Goal: Task Accomplishment & Management: Use online tool/utility

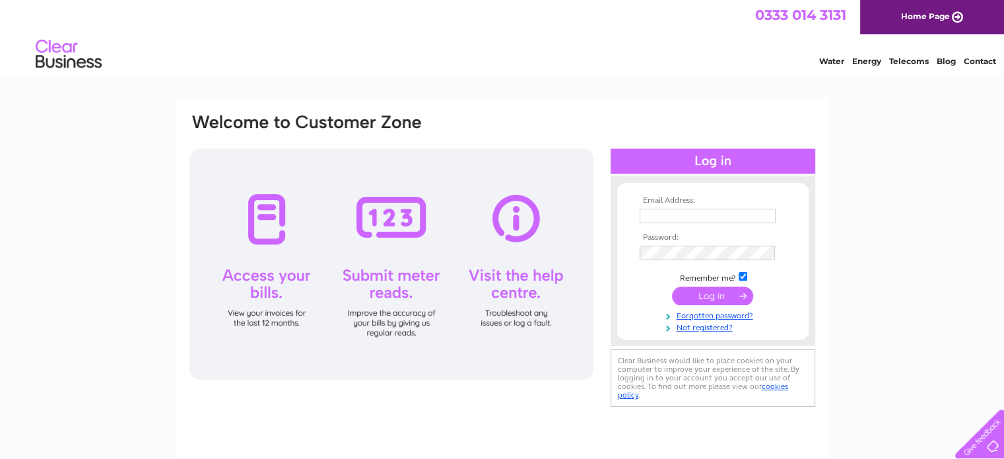
type input "[EMAIL_ADDRESS][DOMAIN_NAME]"
click at [716, 297] on input "submit" at bounding box center [712, 296] width 81 height 18
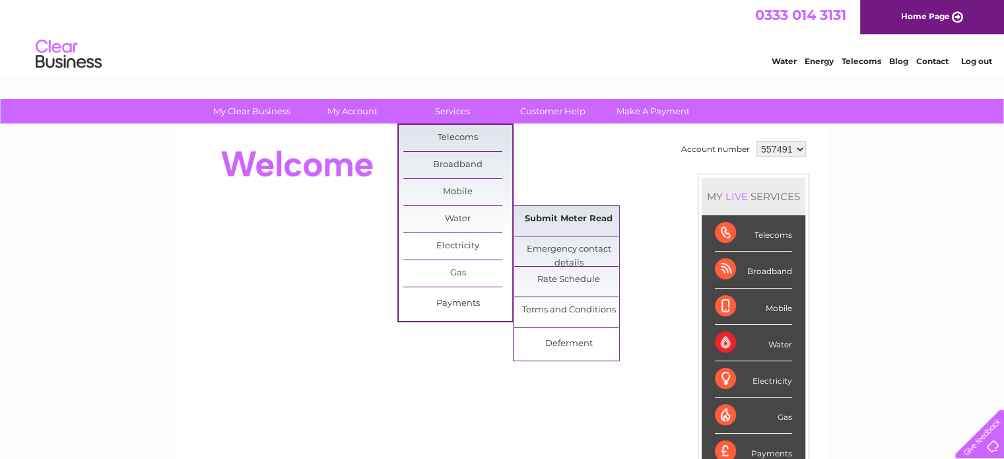
click at [547, 213] on link "Submit Meter Read" at bounding box center [568, 219] width 109 height 26
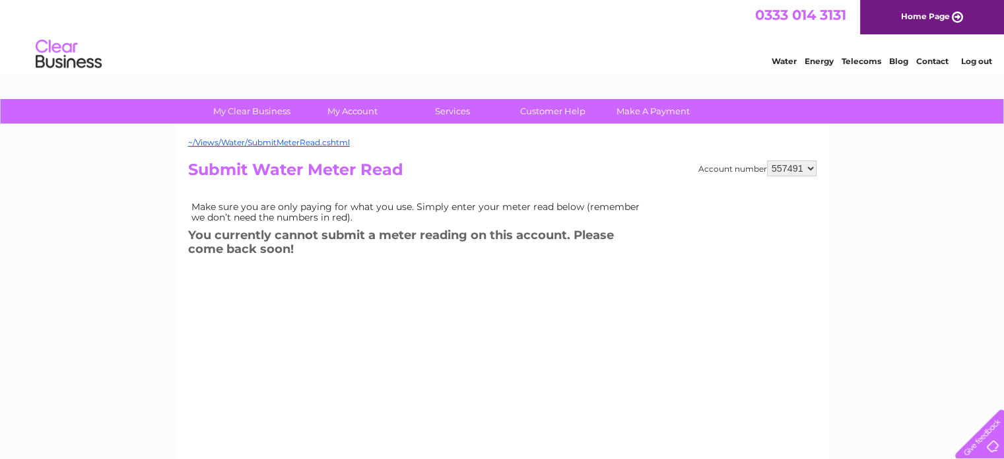
click at [808, 167] on select "557491 557493 902048 904079" at bounding box center [792, 168] width 50 height 16
select select "902048"
click at [767, 160] on select "557491 557493 902048 904079" at bounding box center [792, 168] width 50 height 16
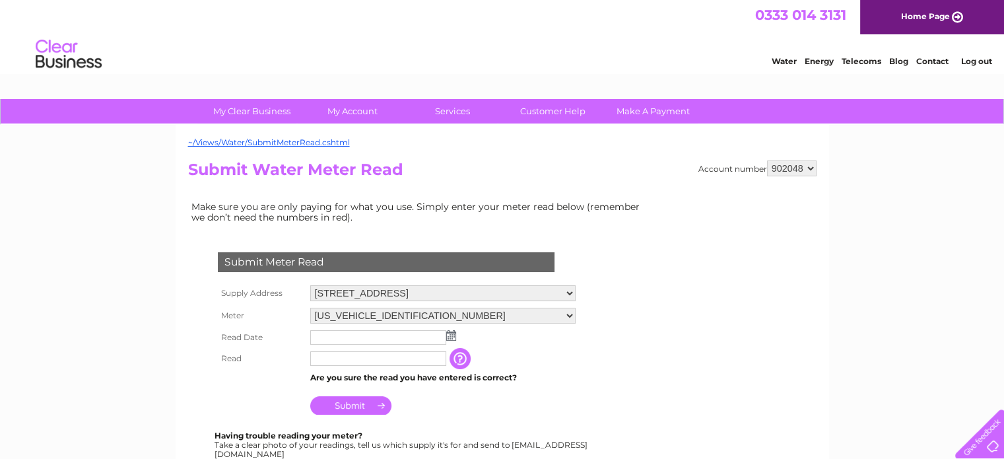
click at [448, 337] on img at bounding box center [451, 335] width 10 height 11
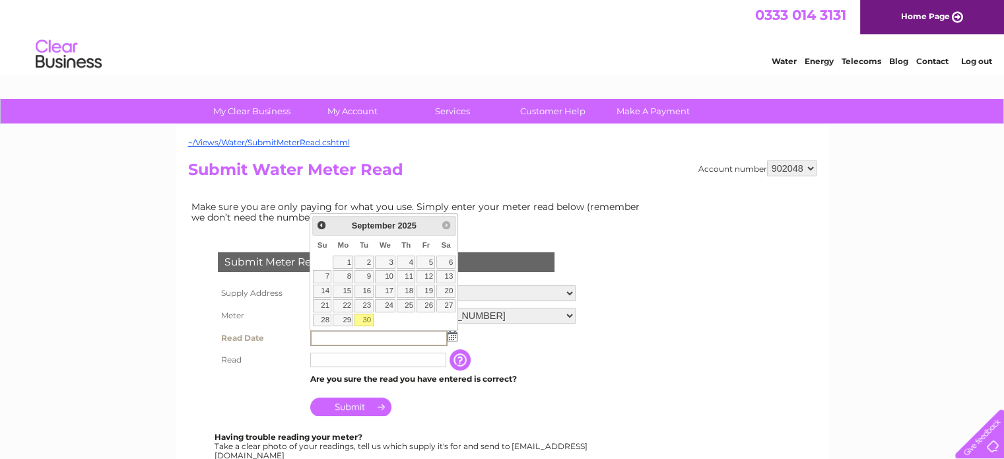
click at [364, 314] on link "30" at bounding box center [364, 320] width 18 height 13
type input "2025/09/30"
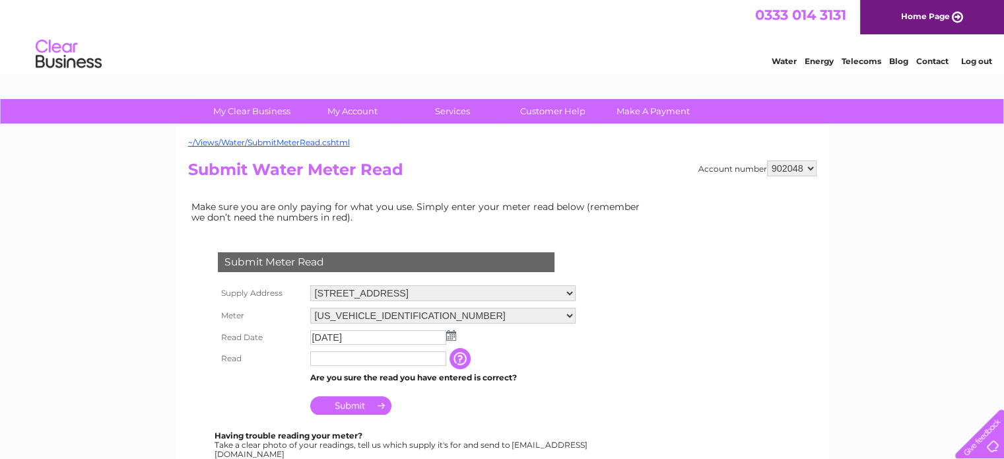
click at [319, 354] on input "text" at bounding box center [378, 358] width 136 height 15
type input "1565"
click at [346, 401] on input "Submit" at bounding box center [350, 406] width 81 height 18
